Goal: Task Accomplishment & Management: Use online tool/utility

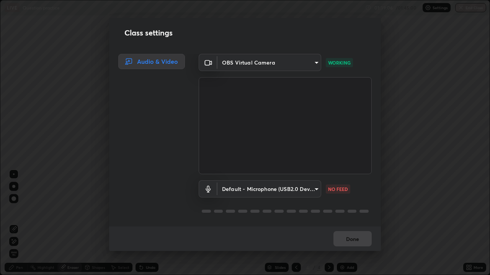
scroll to position [275, 490]
click at [345, 237] on div "Done" at bounding box center [245, 239] width 272 height 24
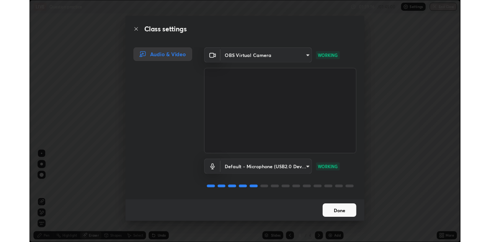
scroll to position [1, 0]
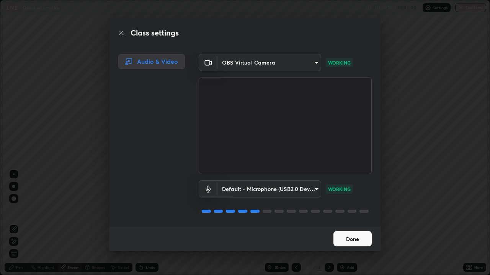
click at [340, 235] on button "Done" at bounding box center [352, 238] width 38 height 15
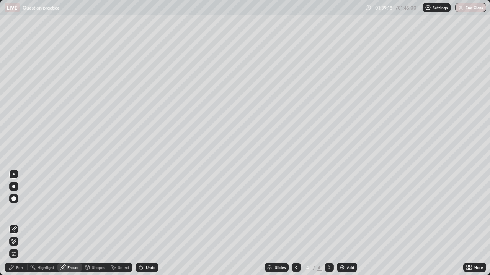
click at [464, 10] on button "End Class" at bounding box center [470, 7] width 31 height 9
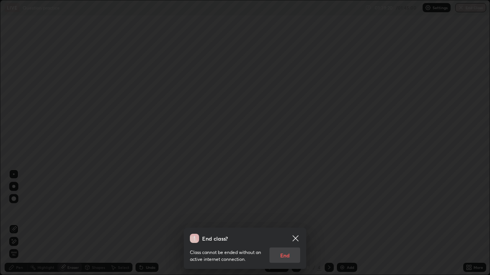
click at [285, 255] on div "Class cannot be ended without an active internet connection. End" at bounding box center [245, 253] width 110 height 20
click at [285, 253] on div "Class cannot be ended without an active internet connection. End" at bounding box center [245, 253] width 110 height 20
click at [281, 253] on div "Class cannot be ended without an active internet connection. End" at bounding box center [245, 253] width 110 height 20
click at [283, 254] on div "Class cannot be ended without an active internet connection. End" at bounding box center [245, 253] width 110 height 20
click at [282, 254] on div "Class cannot be ended without an active internet connection. End" at bounding box center [245, 253] width 110 height 20
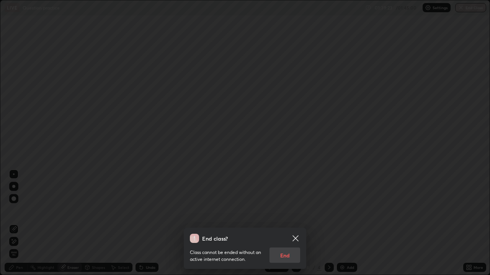
click at [281, 256] on div "Class cannot be ended without an active internet connection. End" at bounding box center [245, 253] width 110 height 20
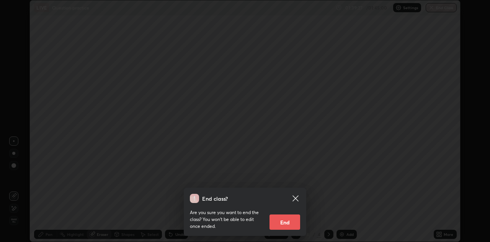
scroll to position [38011, 37764]
click at [281, 221] on button "End" at bounding box center [284, 222] width 31 height 15
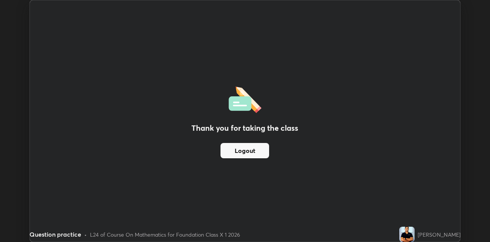
click at [282, 221] on div "Thank you for taking the class Logout" at bounding box center [245, 120] width 430 height 241
